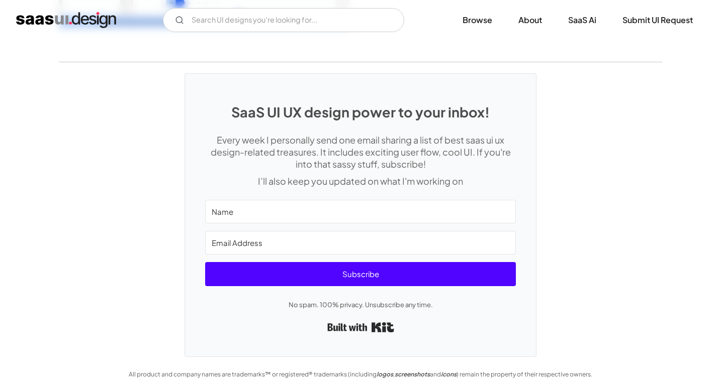
scroll to position [2564, 0]
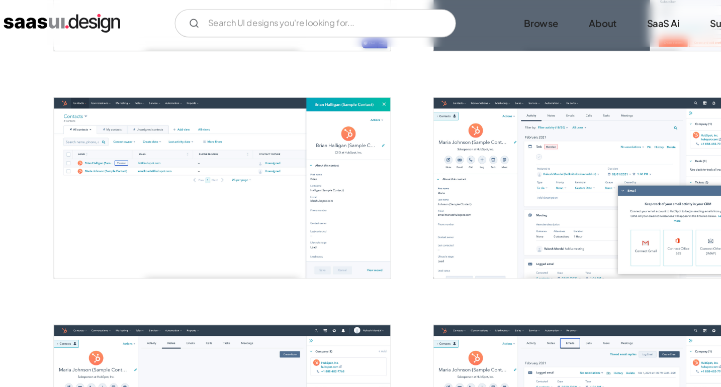
scroll to position [738, 0]
